Goal: Task Accomplishment & Management: Use online tool/utility

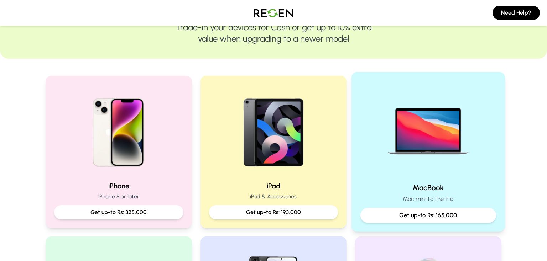
scroll to position [87, 0]
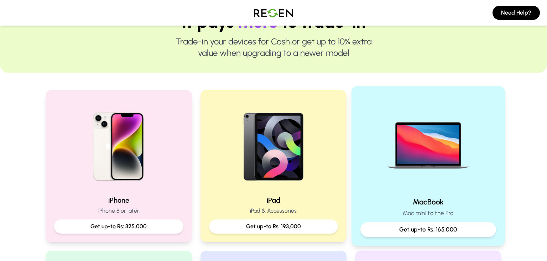
click at [456, 200] on h2 "MacBook" at bounding box center [428, 202] width 136 height 10
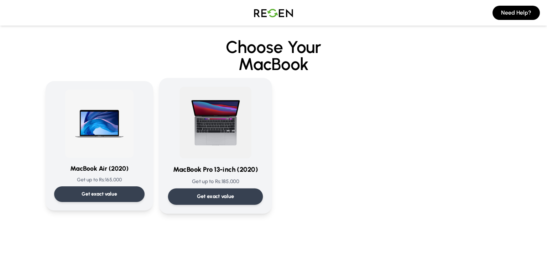
click at [194, 198] on div "Get exact value" at bounding box center [215, 197] width 95 height 16
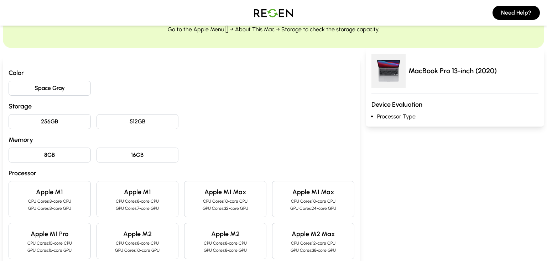
scroll to position [35, 0]
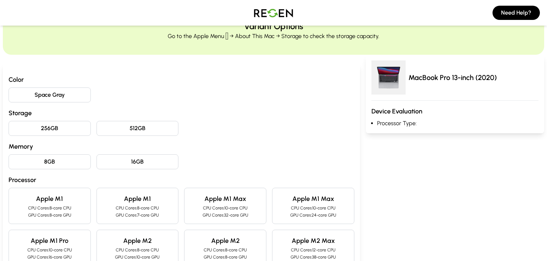
click at [51, 100] on button "Space Gray" at bounding box center [50, 95] width 82 height 15
click at [72, 140] on div "Color Space Gray Storage 256GB 512GB Memory 8GB 16GB Processor Apple M1 CPU Cor…" at bounding box center [182, 192] width 346 height 234
click at [69, 131] on button "256GB" at bounding box center [50, 128] width 82 height 15
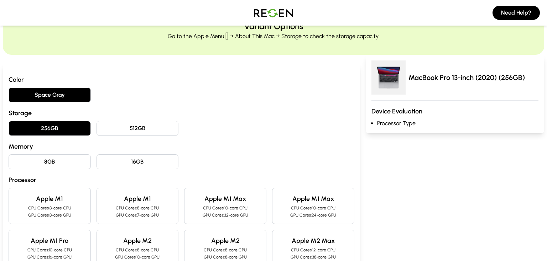
click at [138, 159] on button "16GB" at bounding box center [137, 162] width 82 height 15
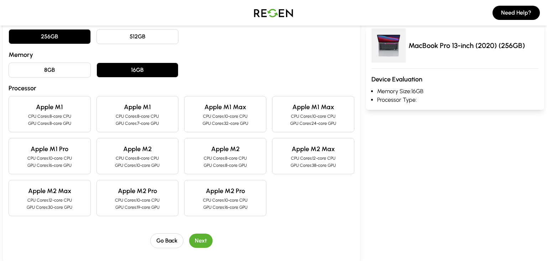
scroll to position [129, 0]
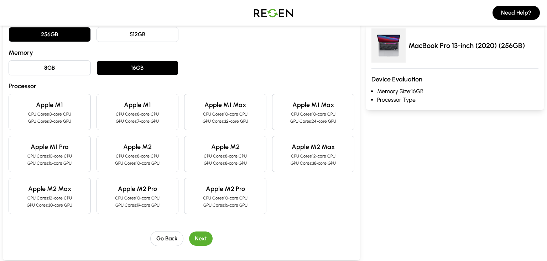
click at [135, 197] on p "CPU Cores: 10-core CPU" at bounding box center [138, 198] width 70 height 6
click at [202, 236] on button "Next" at bounding box center [200, 239] width 23 height 14
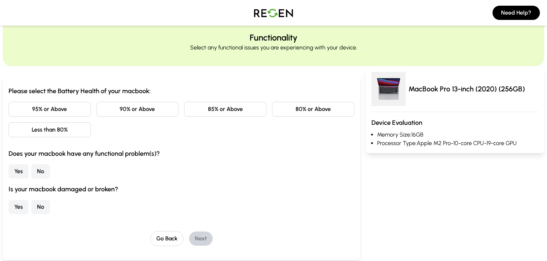
click at [69, 111] on button "95% or Above" at bounding box center [50, 109] width 82 height 15
